Goal: Information Seeking & Learning: Learn about a topic

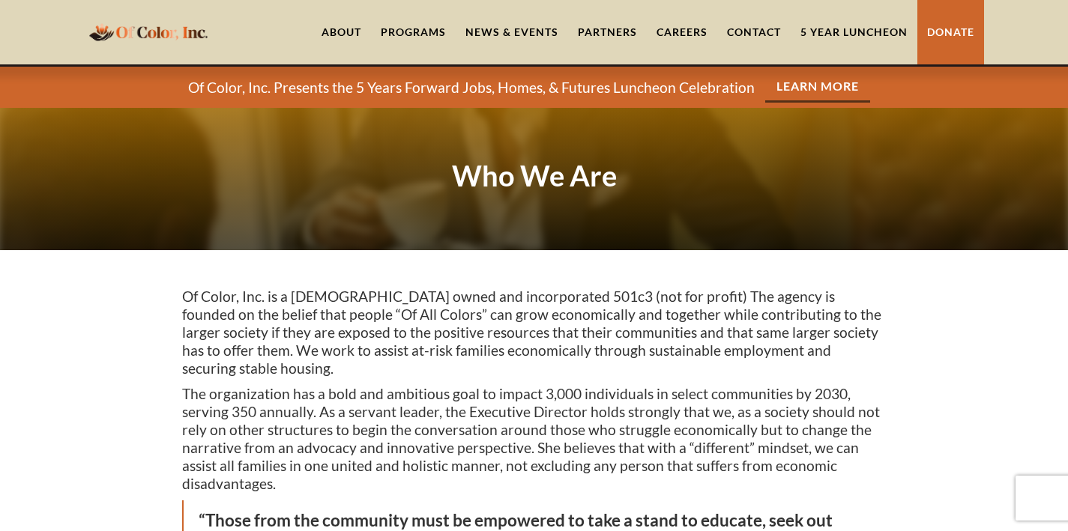
click at [420, 33] on div "Programs" at bounding box center [413, 32] width 65 height 15
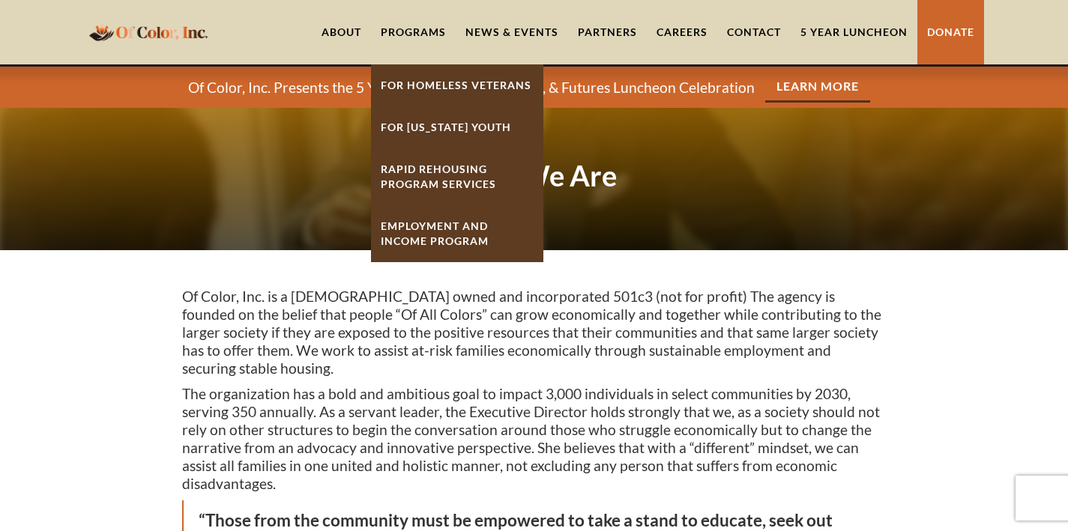
click at [443, 233] on link "Employment And Income Program" at bounding box center [457, 233] width 172 height 57
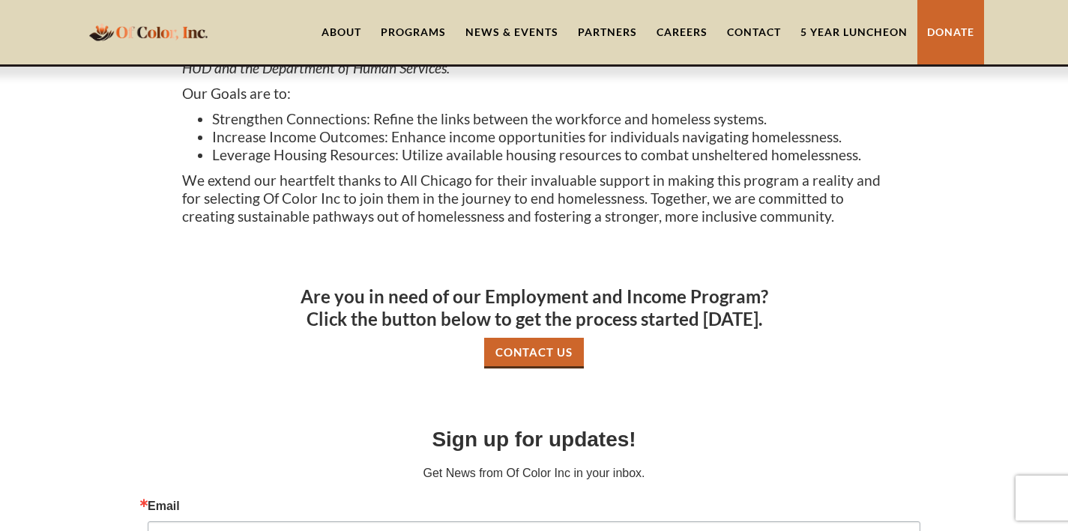
scroll to position [157, 0]
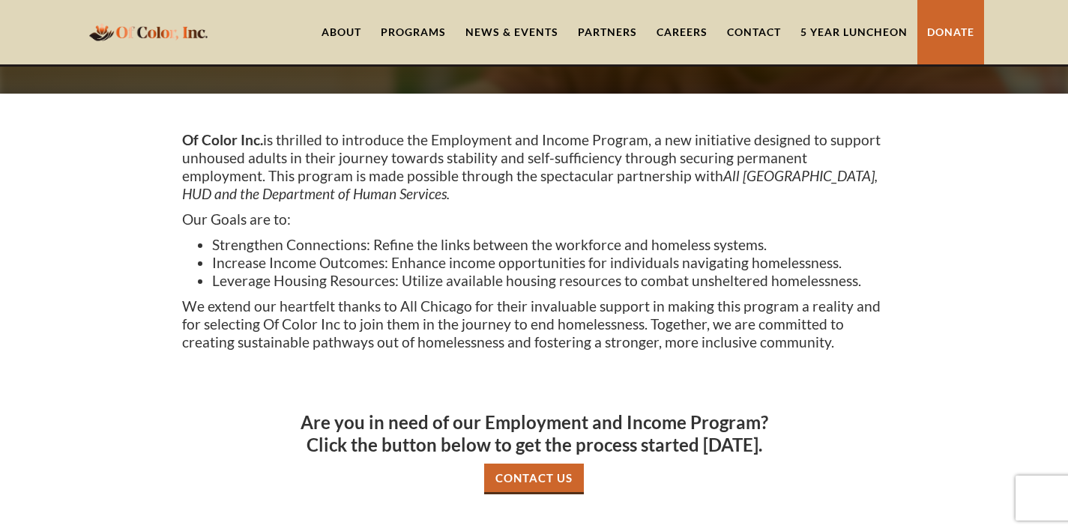
click at [436, 27] on div "Programs" at bounding box center [413, 32] width 65 height 15
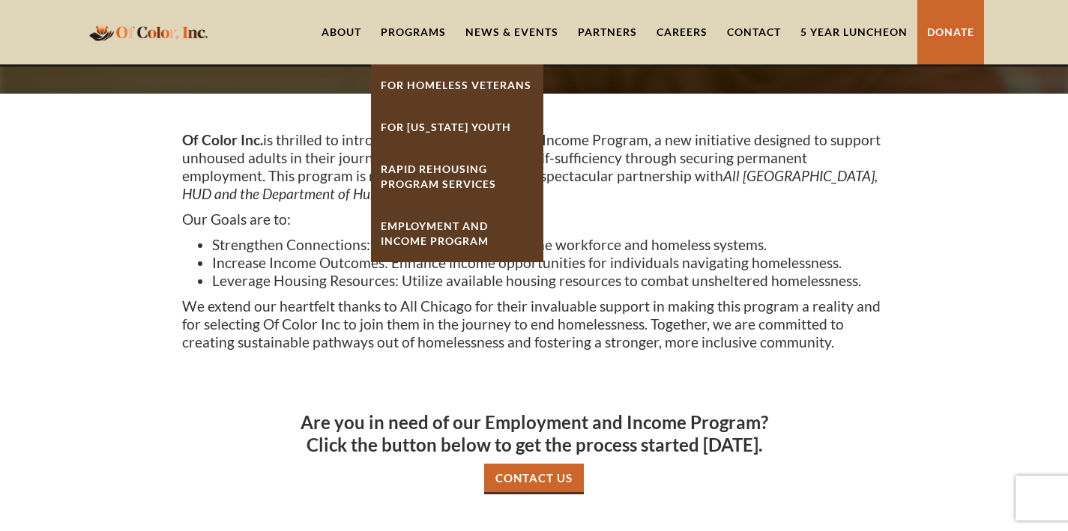
click at [444, 129] on link "For [US_STATE] Youth" at bounding box center [457, 127] width 172 height 42
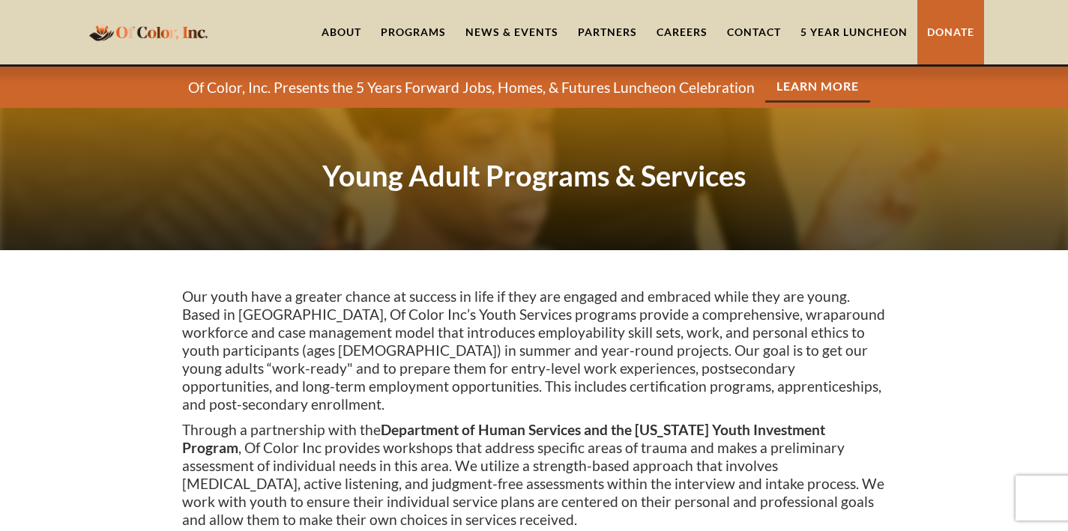
click at [422, 27] on div "Programs" at bounding box center [413, 32] width 65 height 15
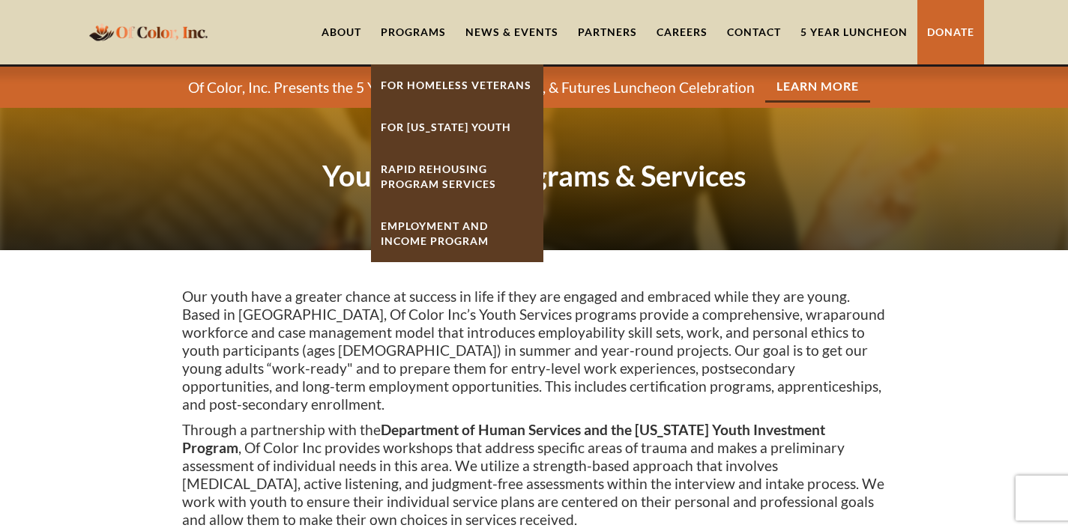
click at [421, 226] on link "Employment And Income Program" at bounding box center [457, 233] width 172 height 57
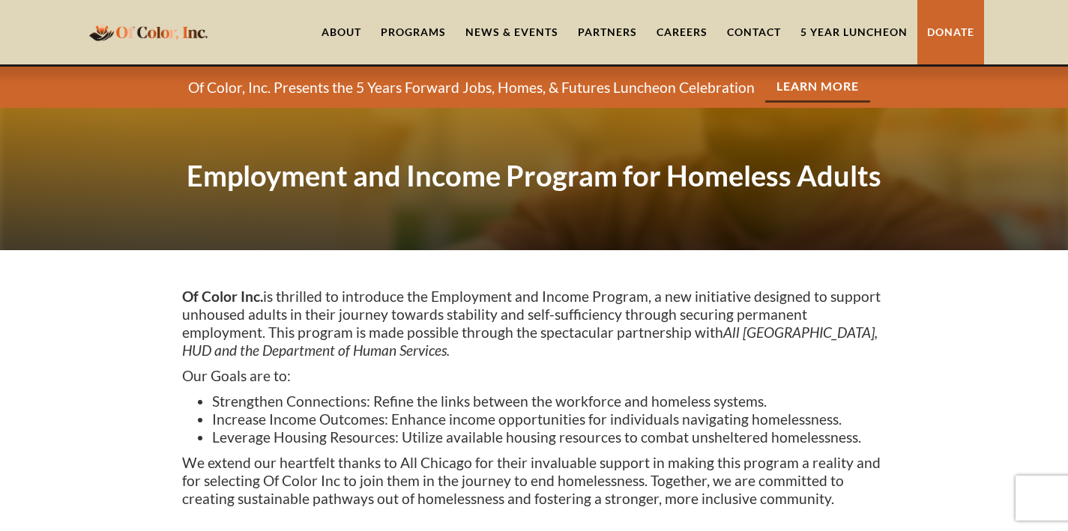
click at [383, 25] on div "Programs" at bounding box center [413, 32] width 65 height 15
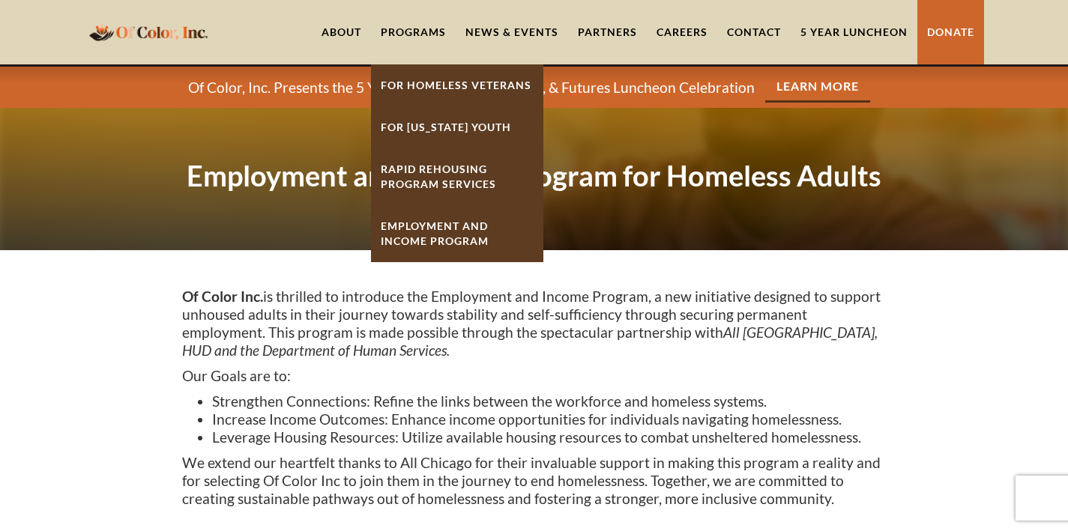
click at [414, 132] on link "For [US_STATE] Youth" at bounding box center [457, 127] width 172 height 42
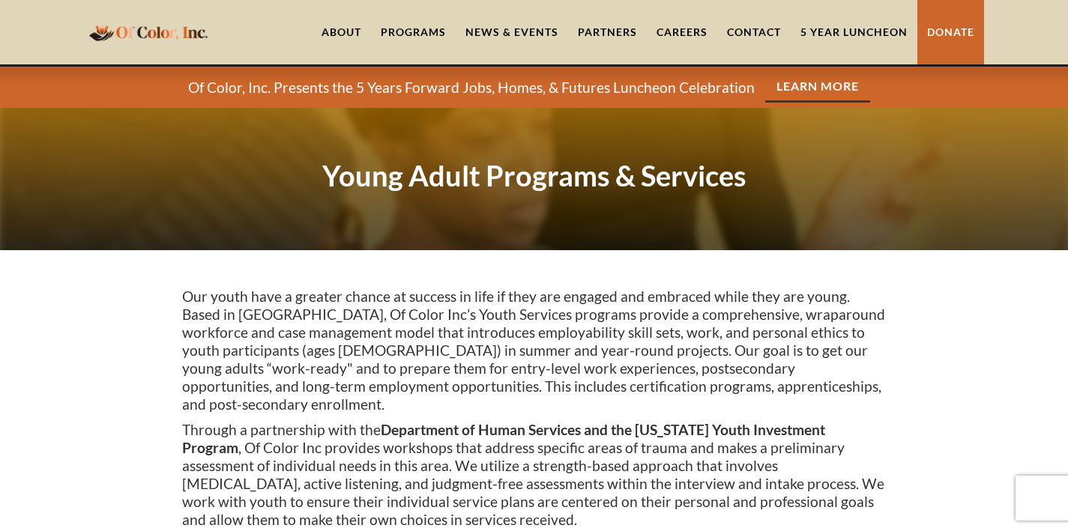
click at [355, 28] on link "About" at bounding box center [341, 32] width 59 height 64
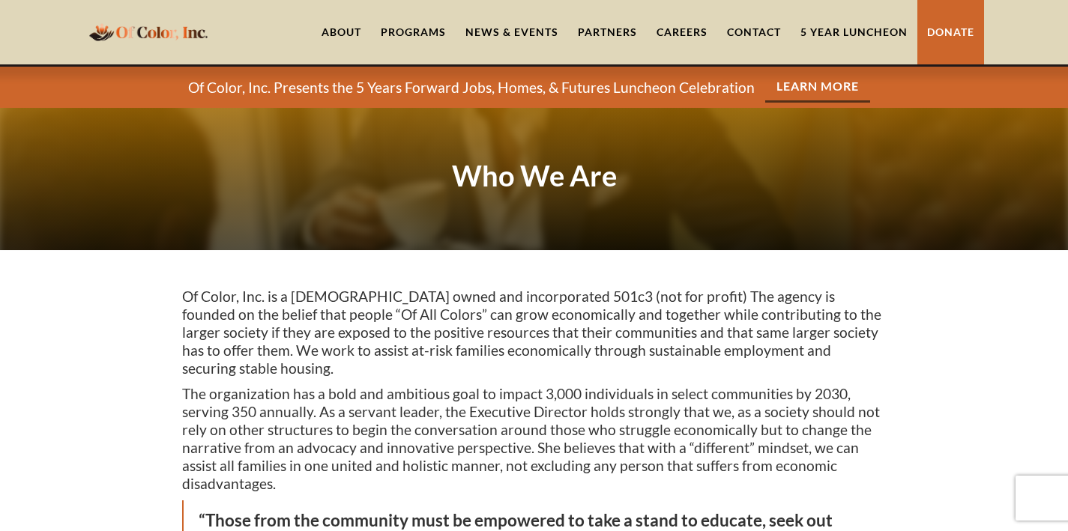
click at [175, 38] on img "home" at bounding box center [148, 31] width 127 height 29
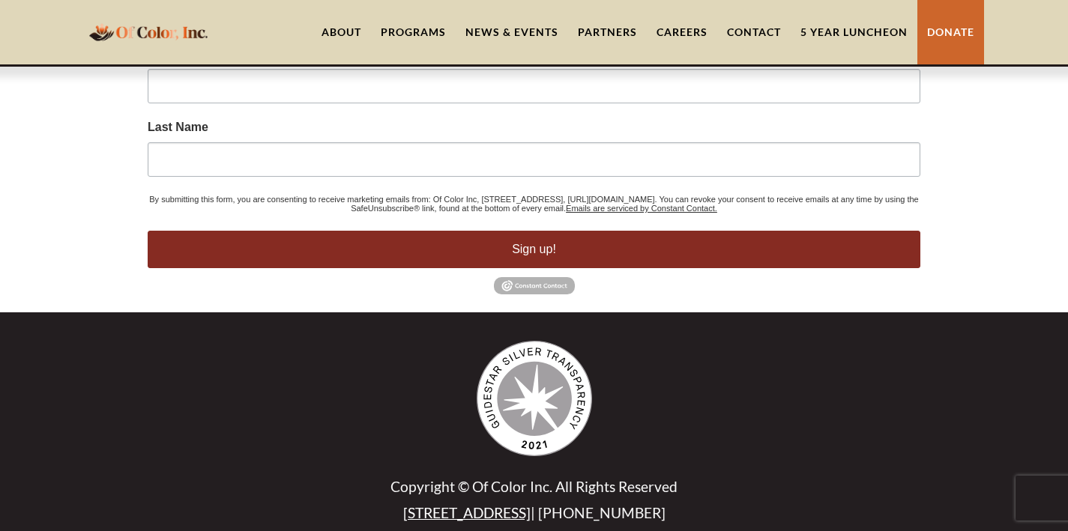
scroll to position [6058, 0]
